Goal: Task Accomplishment & Management: Use online tool/utility

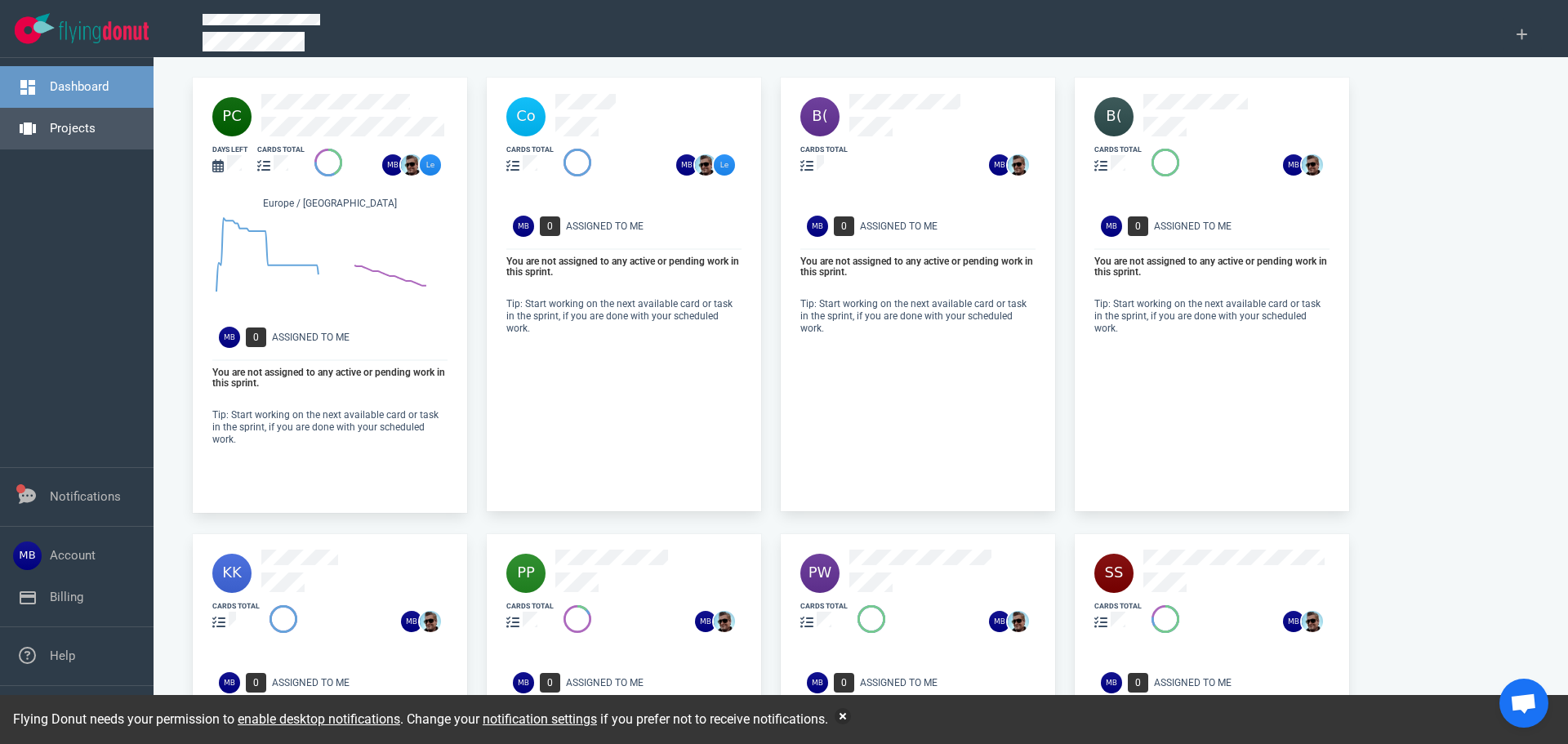
click at [92, 128] on link "Projects" at bounding box center [73, 128] width 46 height 14
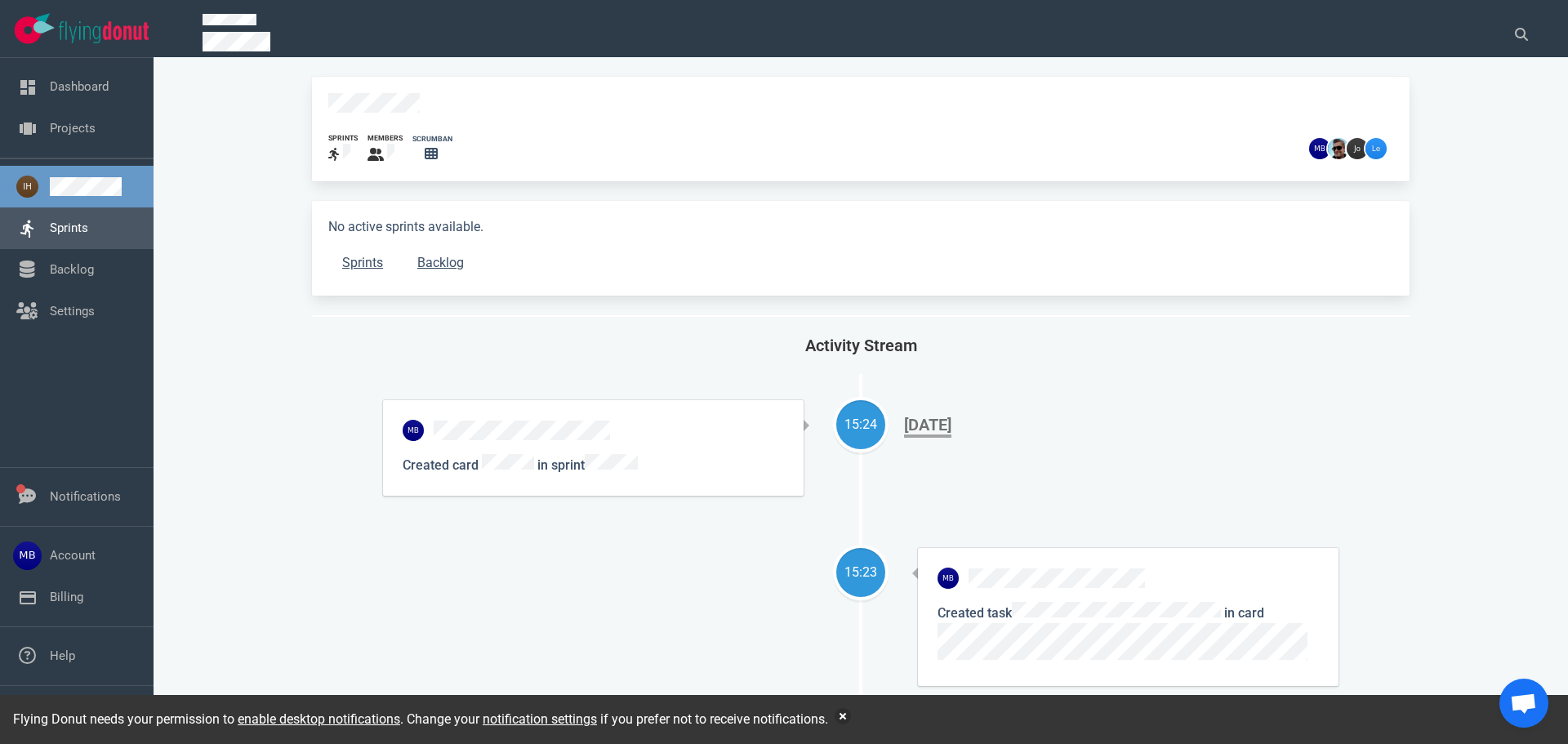
click at [88, 220] on link "Sprints" at bounding box center [69, 227] width 38 height 14
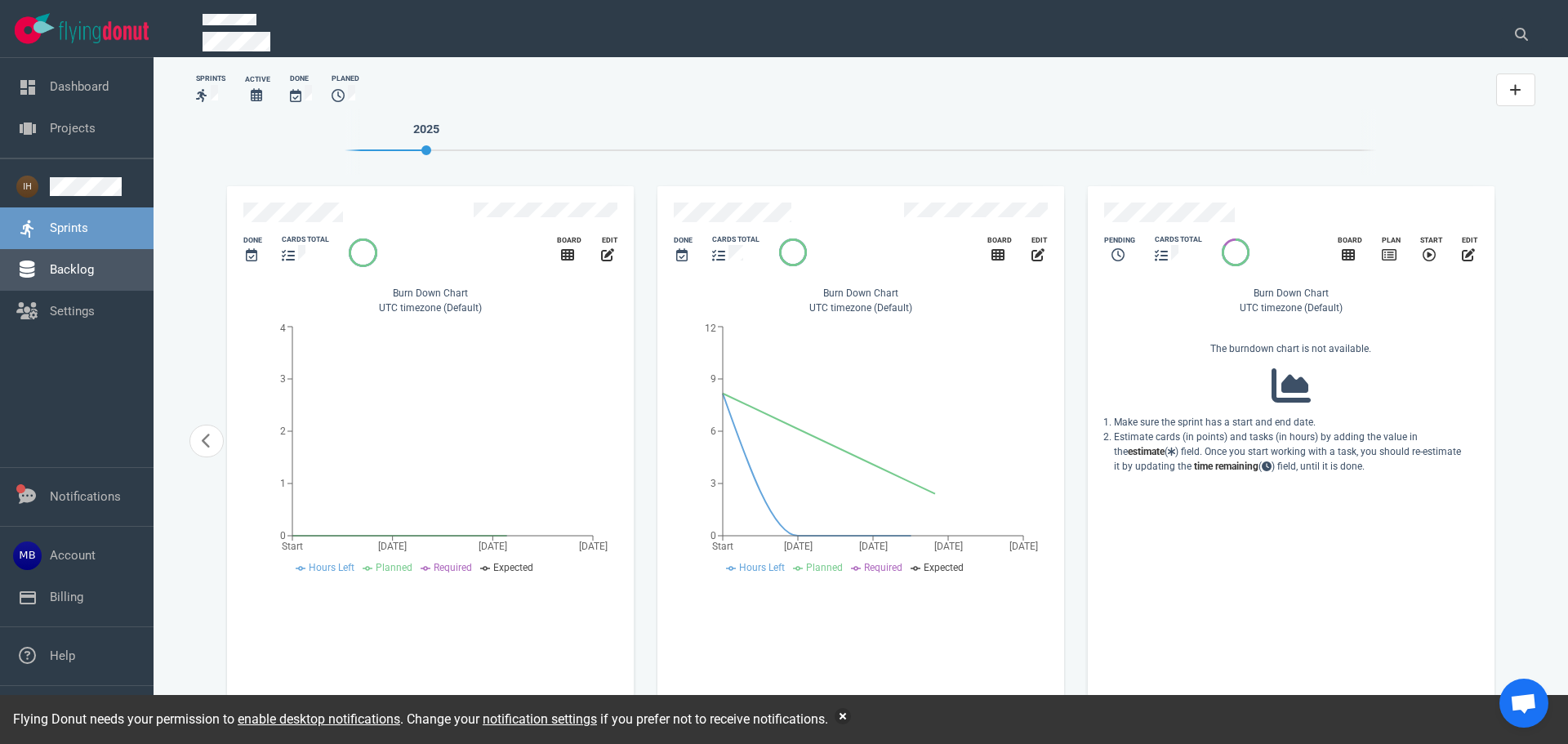
click at [91, 277] on link "Backlog" at bounding box center [72, 269] width 44 height 14
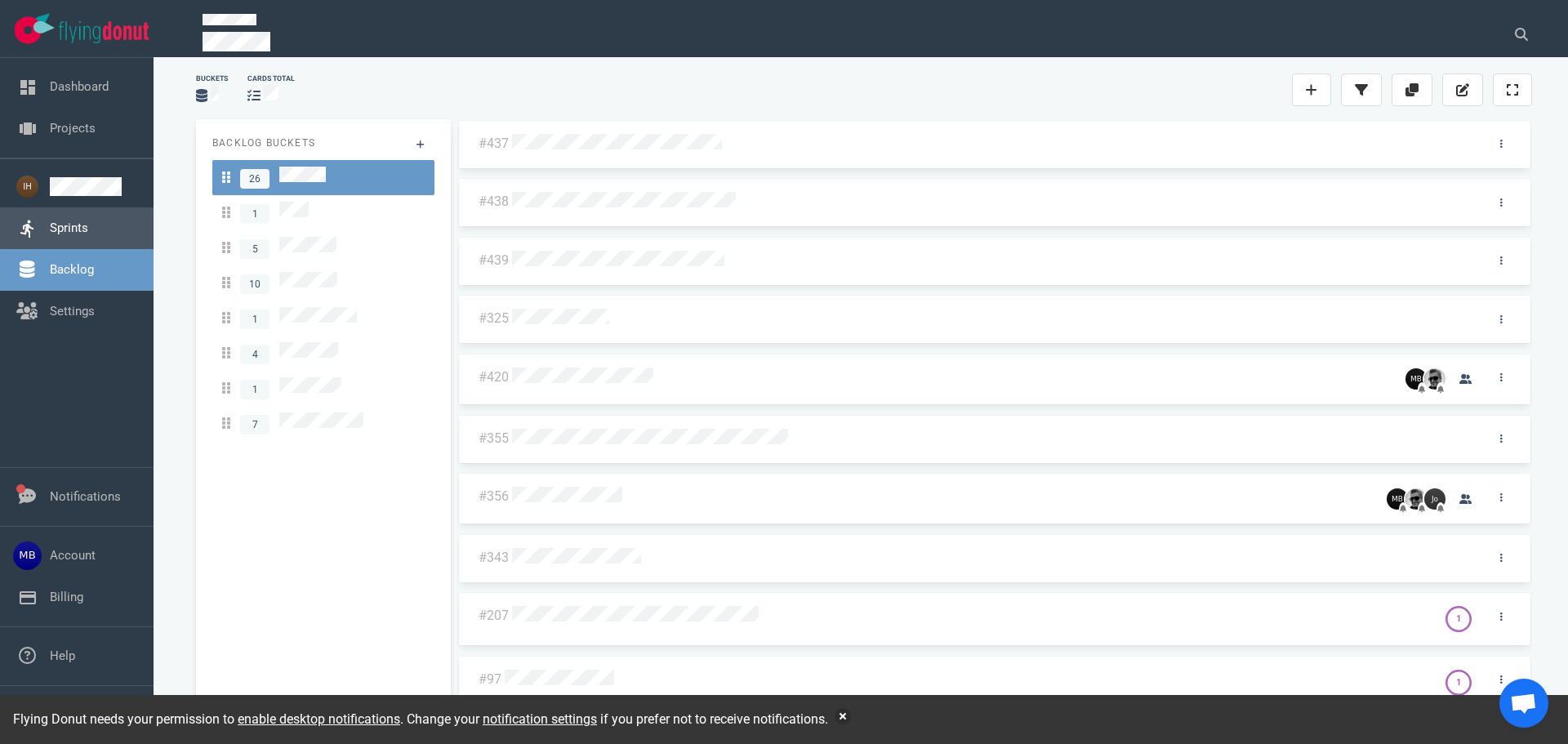
click at [88, 220] on link "Sprints" at bounding box center [69, 227] width 38 height 14
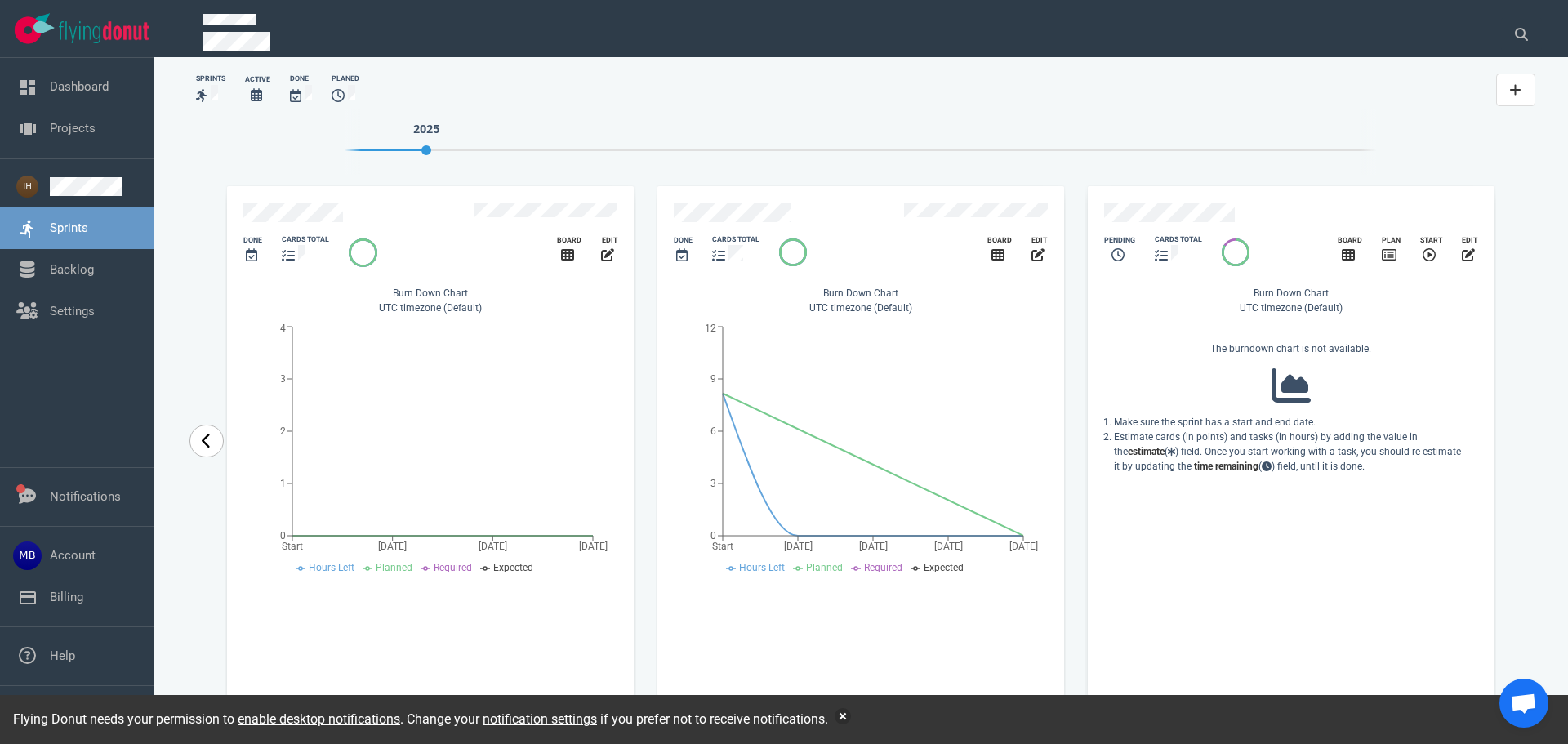
click at [196, 435] on link "carousel-slider" at bounding box center [207, 441] width 34 height 33
